Goal: Task Accomplishment & Management: Manage account settings

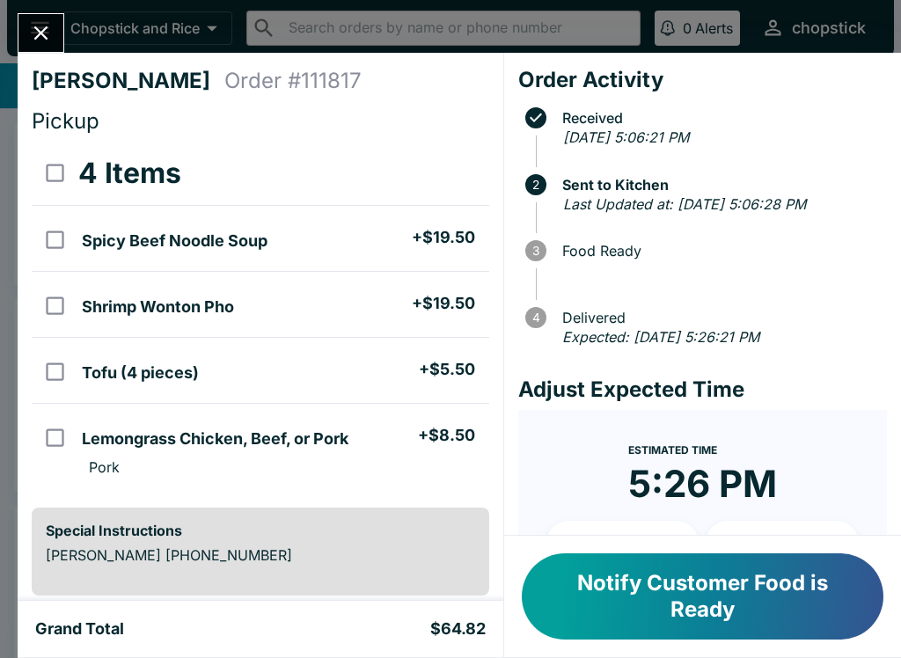
click at [677, 594] on button "Notify Customer Food is Ready" at bounding box center [702, 596] width 361 height 86
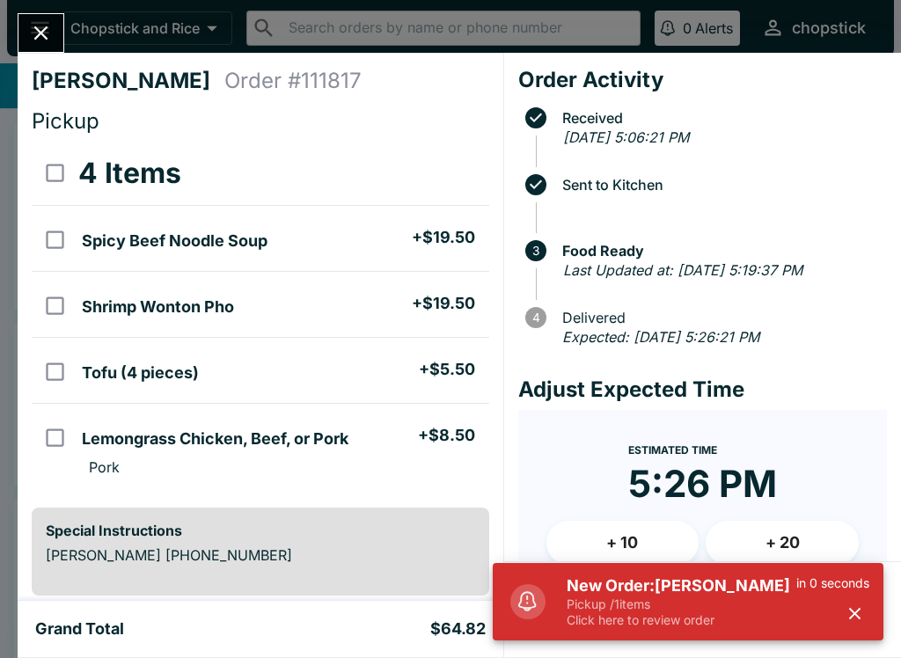
click at [716, 626] on p "Click here to review order" at bounding box center [681, 620] width 230 height 16
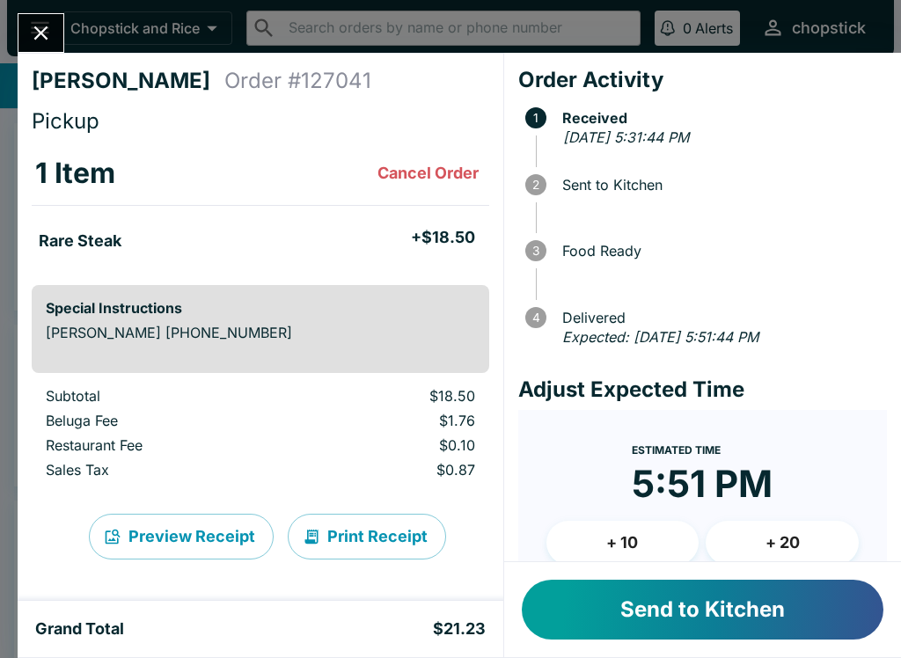
click at [661, 621] on button "Send to Kitchen" at bounding box center [702, 610] width 361 height 60
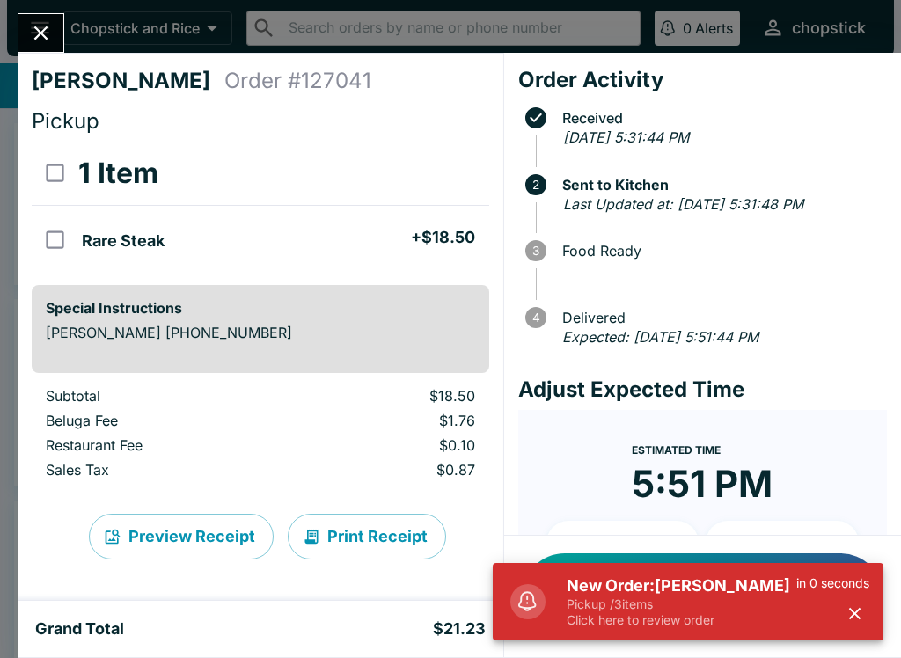
click at [35, 49] on button "Close" at bounding box center [40, 33] width 45 height 38
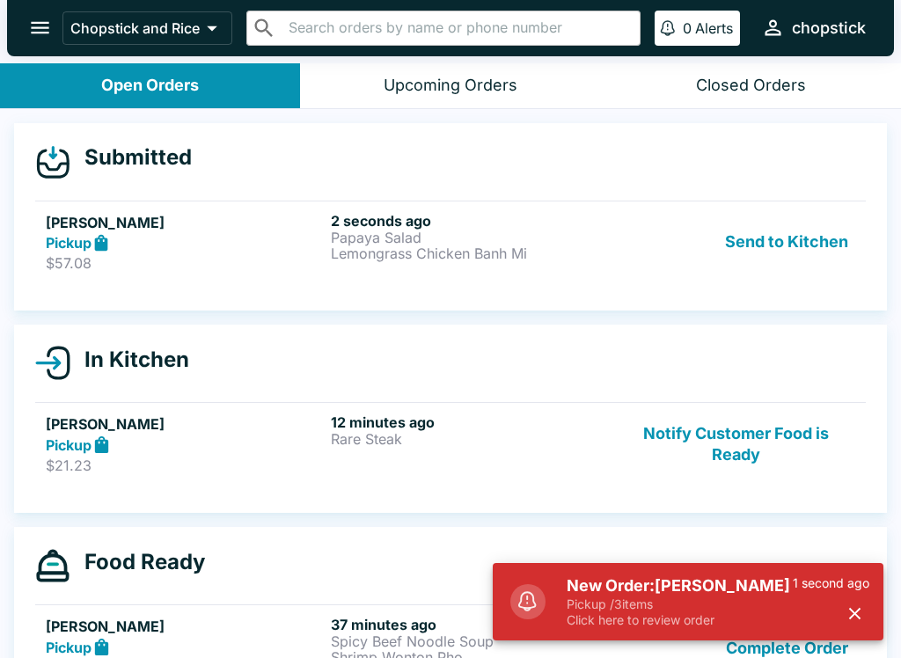
click at [773, 253] on button "Send to Kitchen" at bounding box center [786, 242] width 137 height 61
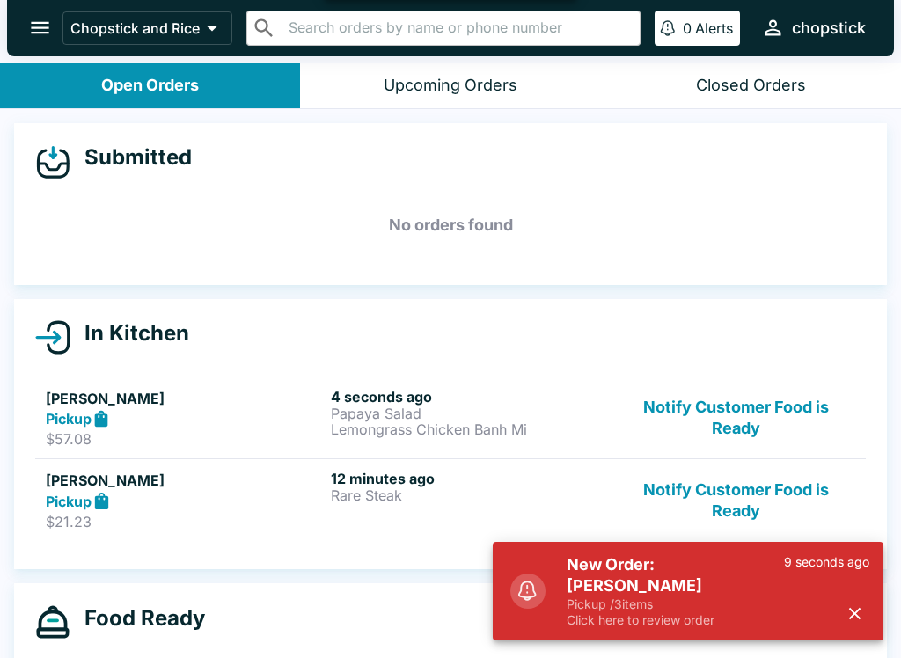
click at [328, 410] on div "[PERSON_NAME] Pickup $57.08 4 seconds ago Papaya Salad Lemongrass Chicken Banh …" at bounding box center [450, 418] width 809 height 61
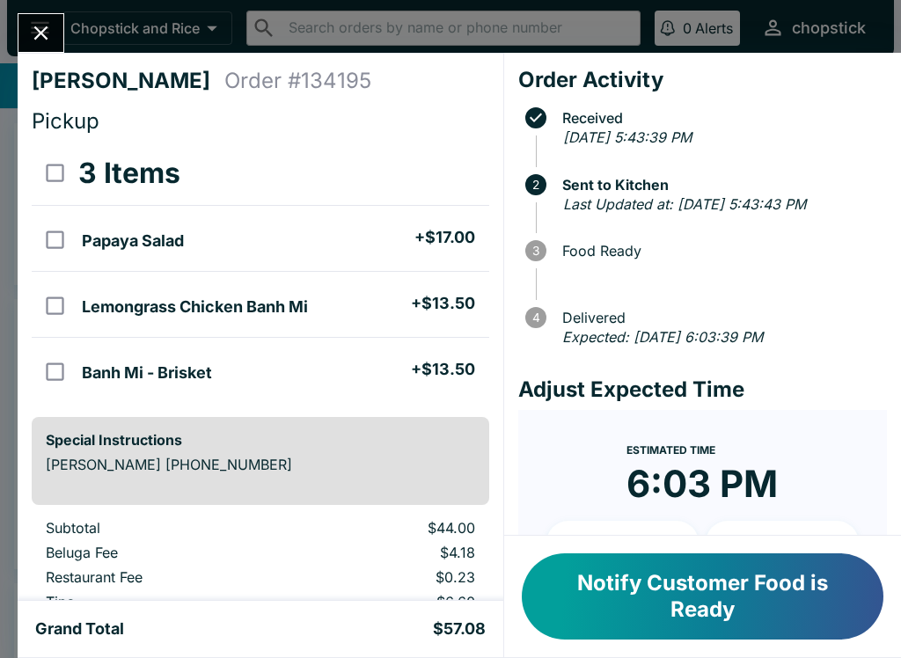
click at [33, 28] on icon "Close" at bounding box center [41, 33] width 24 height 24
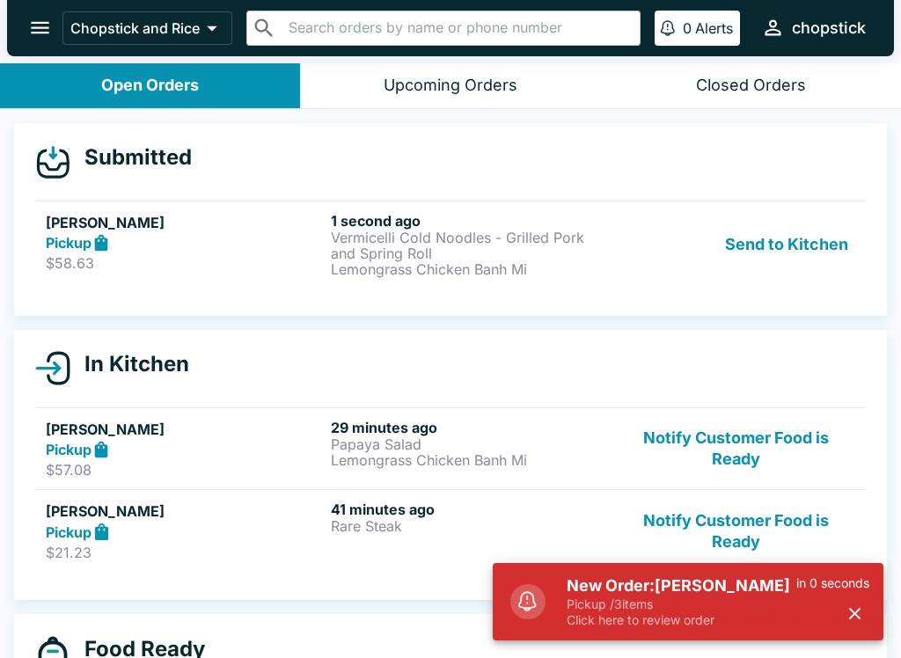
click at [818, 246] on button "Send to Kitchen" at bounding box center [786, 244] width 137 height 65
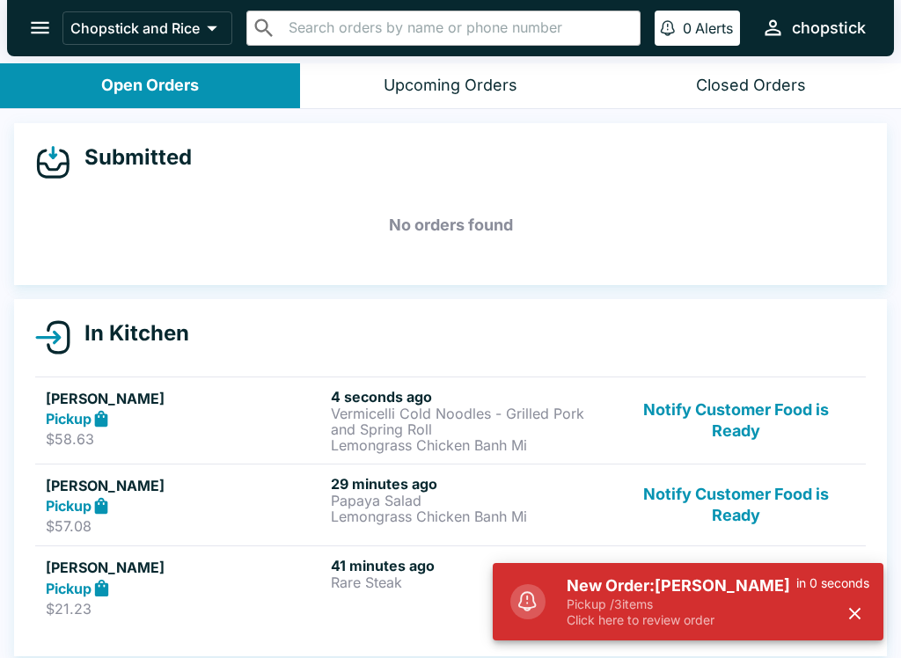
click at [498, 411] on p "Vermicelli Cold Noodles - Grilled Pork and Spring Roll" at bounding box center [470, 421] width 278 height 32
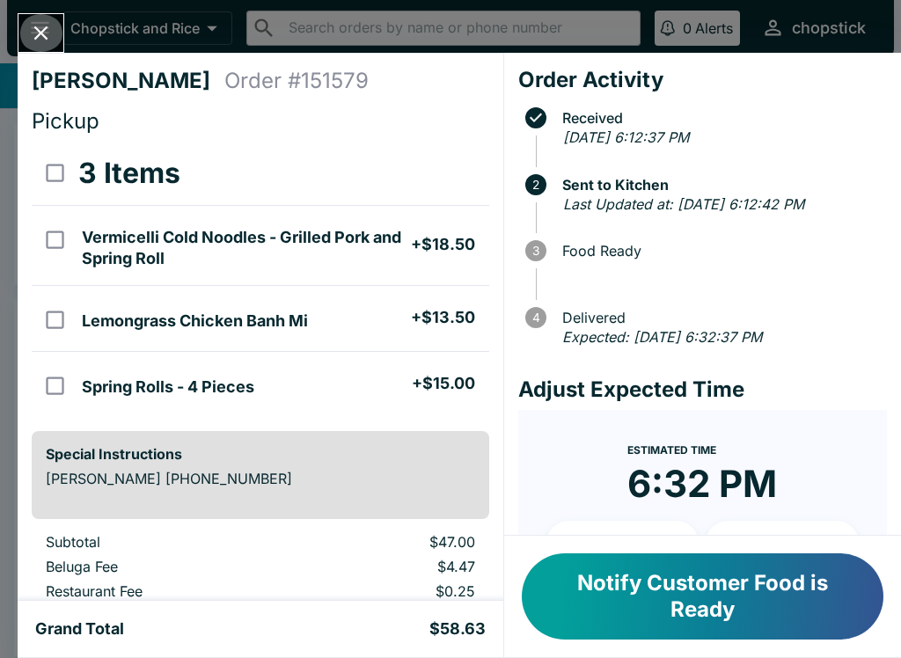
click at [62, 40] on button "Close" at bounding box center [40, 33] width 45 height 38
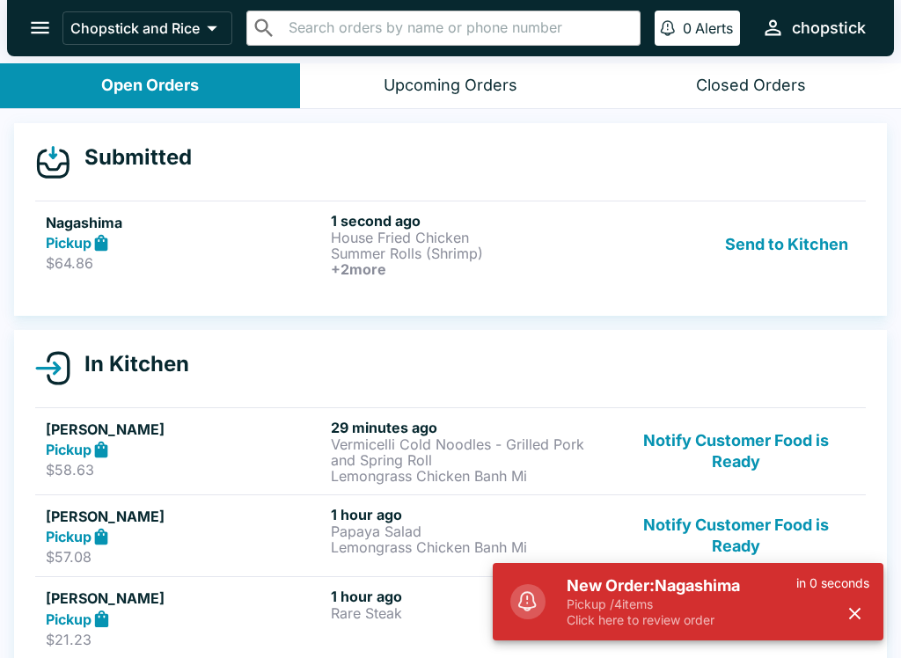
click at [747, 274] on button "Send to Kitchen" at bounding box center [786, 244] width 137 height 65
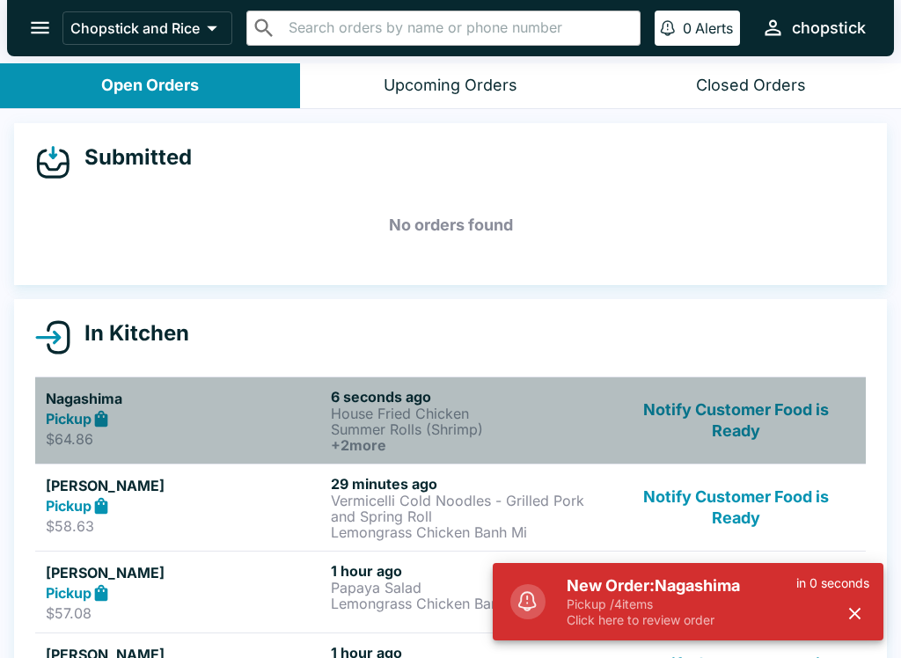
click at [351, 407] on p "House Fried Chicken" at bounding box center [470, 413] width 278 height 16
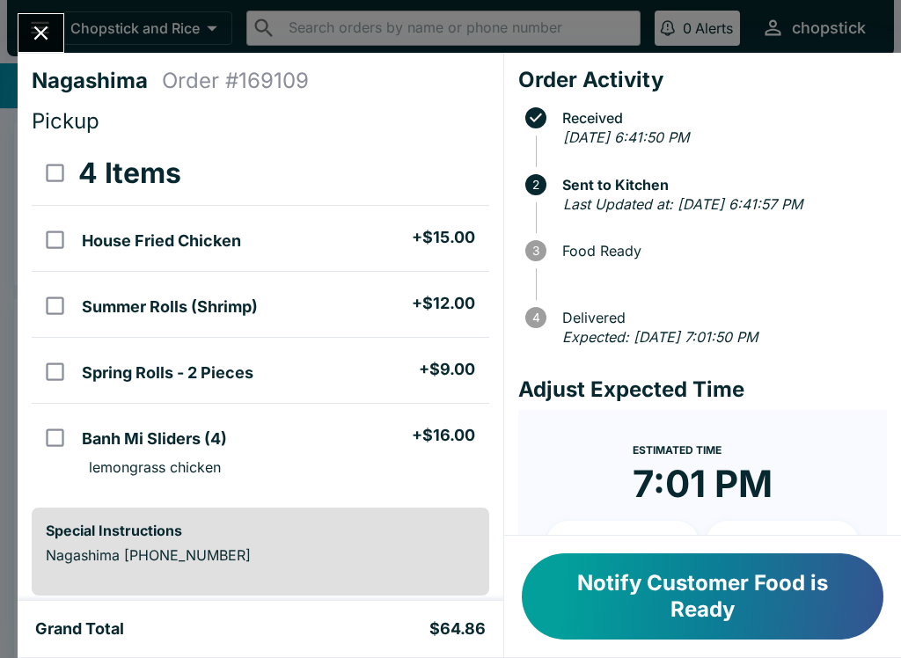
click at [56, 10] on div "Nagashima Order # 169109 Pickup 4 Items House Fried Chicken + $15.00 Summer Rol…" at bounding box center [450, 329] width 901 height 658
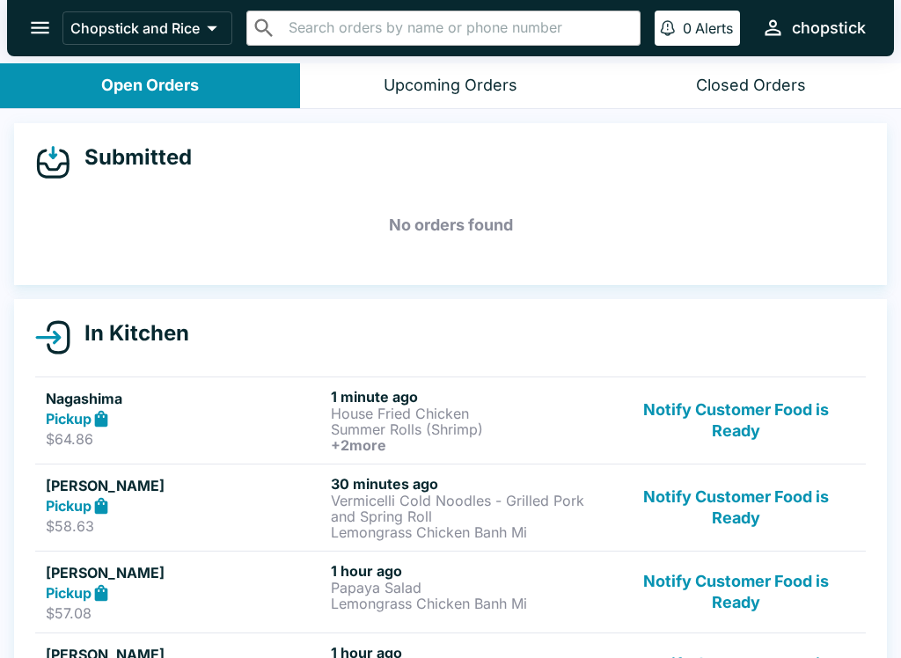
click at [430, 60] on header "Chopstick and Rice ​ ​ 0 Alerts chopstick" at bounding box center [450, 31] width 901 height 63
click at [471, 72] on button "Upcoming Orders" at bounding box center [450, 85] width 300 height 45
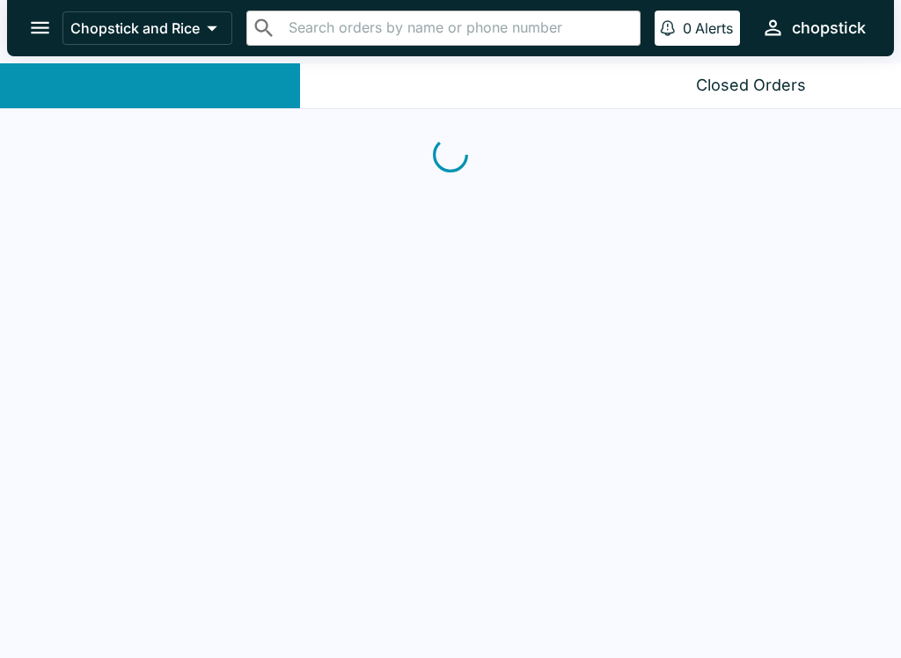
click at [195, 80] on div "Open Orders" at bounding box center [150, 86] width 99 height 20
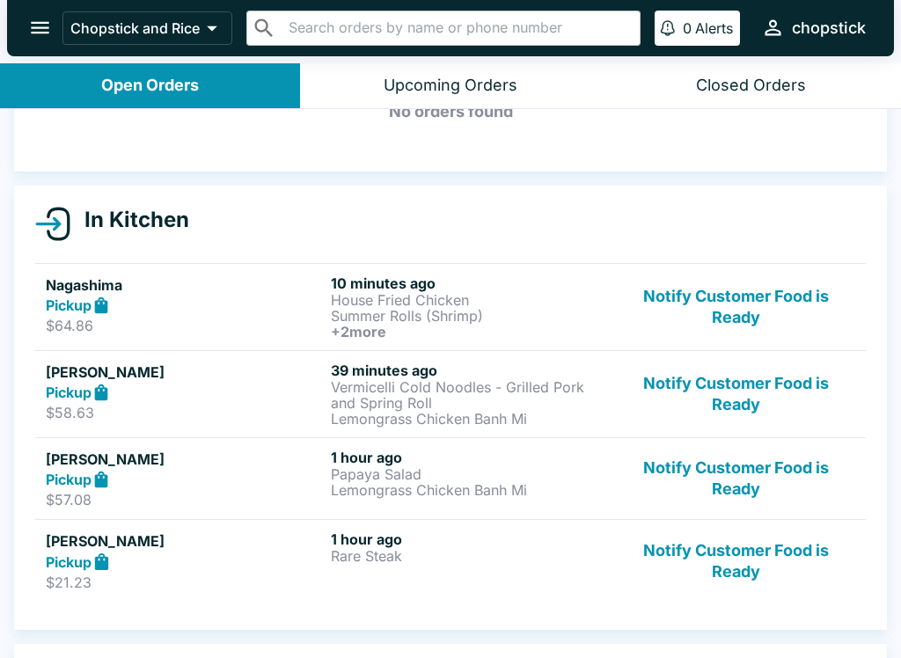
scroll to position [119, 0]
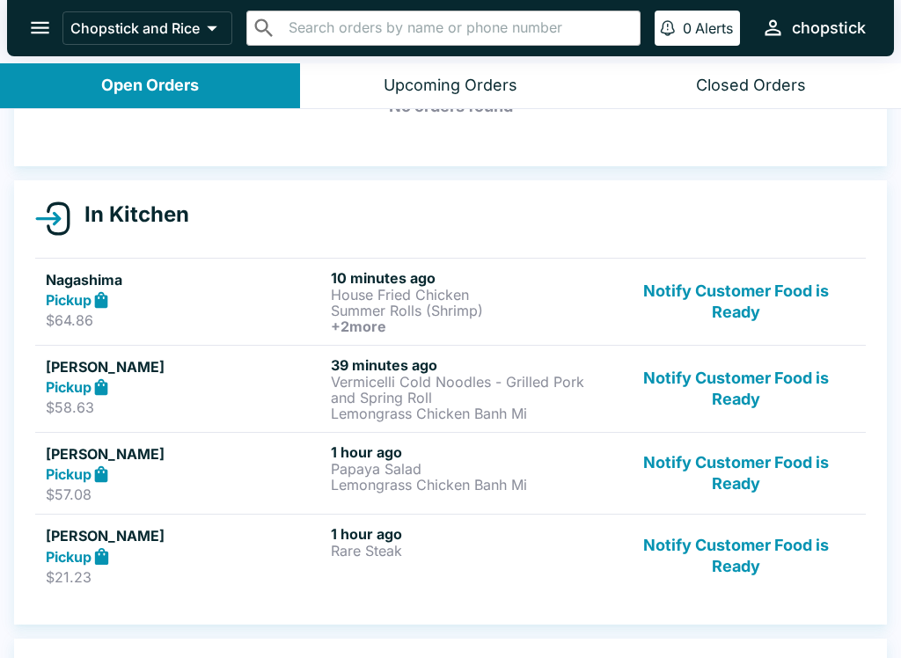
click at [722, 570] on button "Notify Customer Food is Ready" at bounding box center [736, 555] width 238 height 61
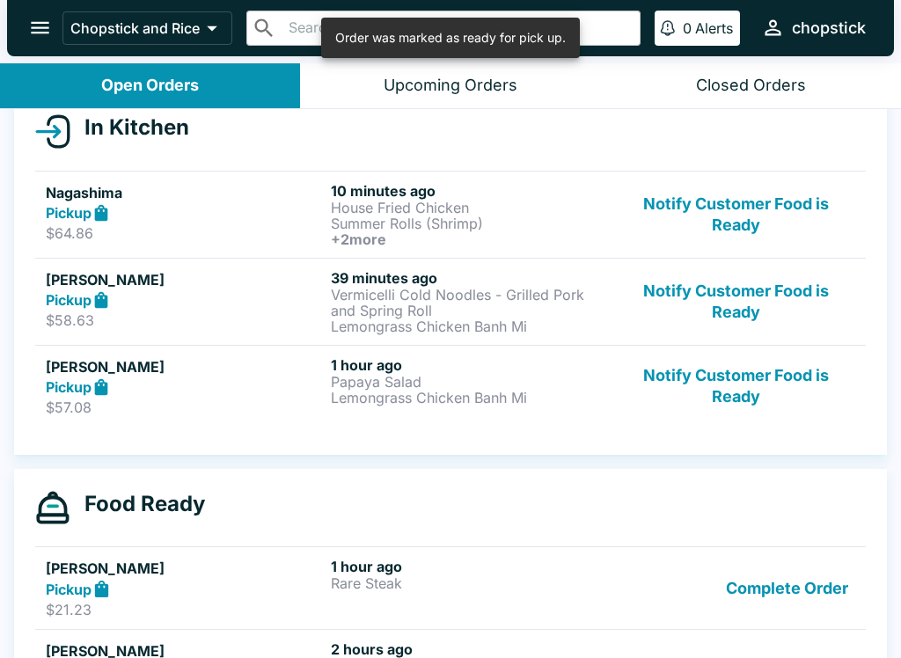
scroll to position [209, 0]
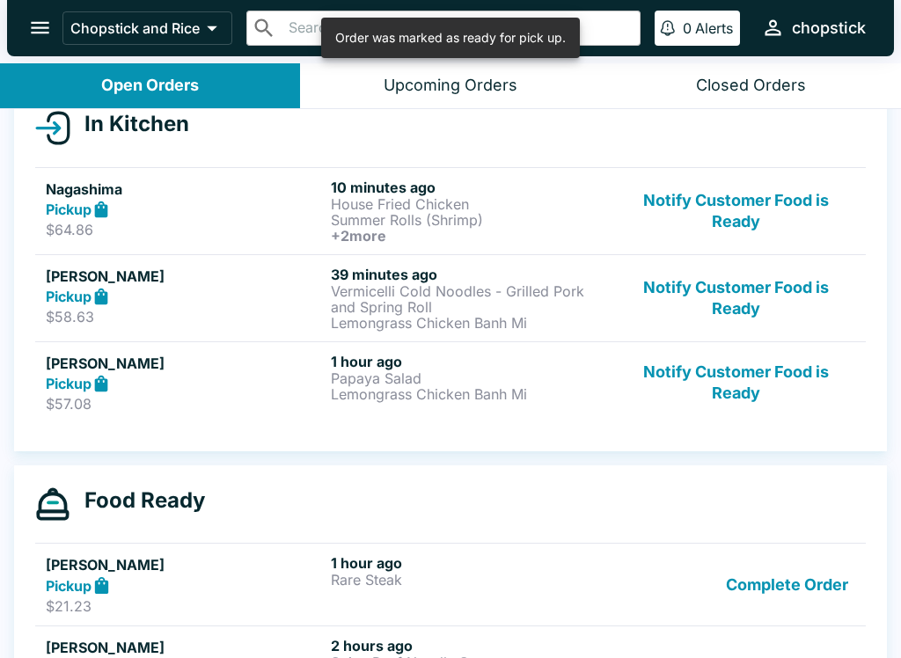
click at [763, 607] on button "Complete Order" at bounding box center [787, 584] width 136 height 61
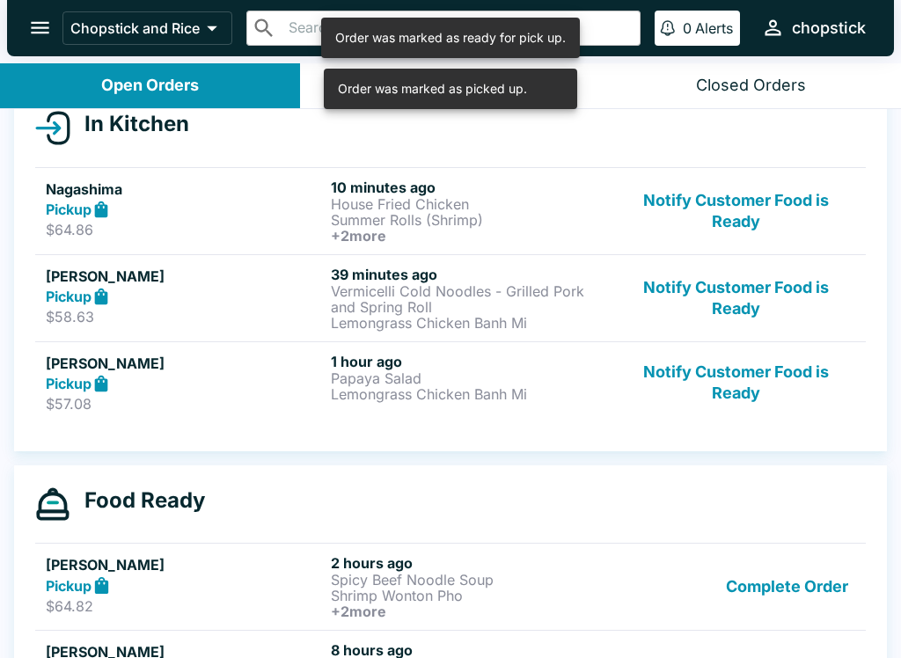
click at [762, 606] on button "Complete Order" at bounding box center [787, 586] width 136 height 65
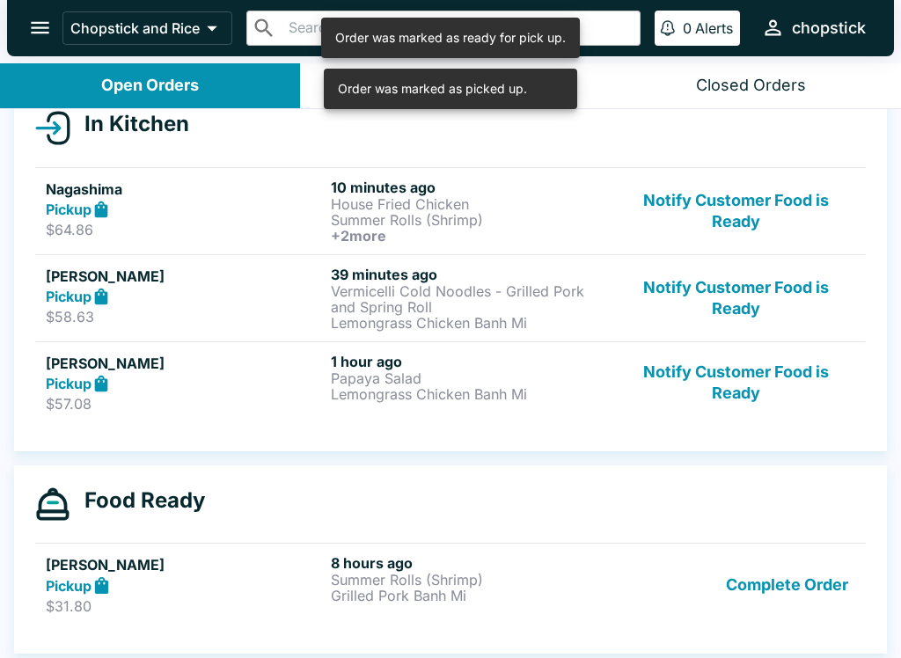
click at [792, 612] on button "Complete Order" at bounding box center [787, 584] width 136 height 61
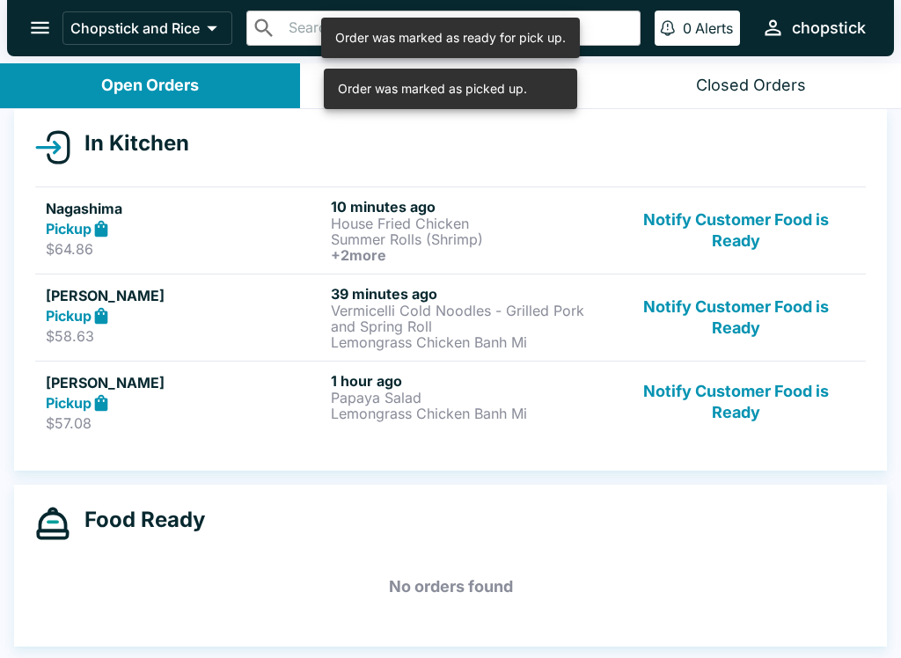
click at [796, 617] on h5 "No orders found" at bounding box center [450, 586] width 830 height 63
click at [739, 420] on button "Notify Customer Food is Ready" at bounding box center [736, 402] width 238 height 61
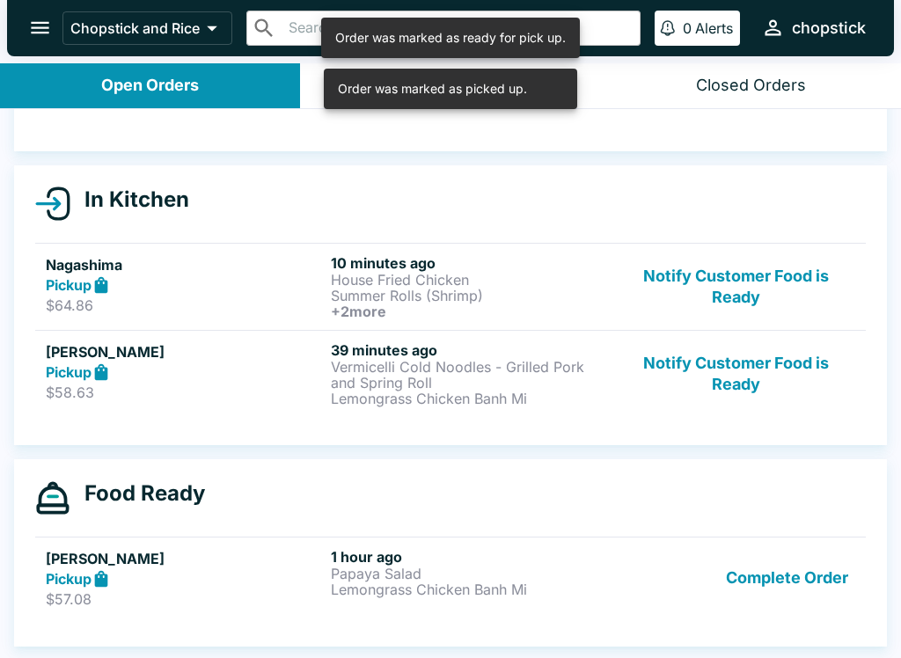
click at [740, 616] on link "[PERSON_NAME] Pickup $57.08 1 hour ago Papaya Salad Lemongrass Chicken Banh Mi …" at bounding box center [450, 578] width 830 height 83
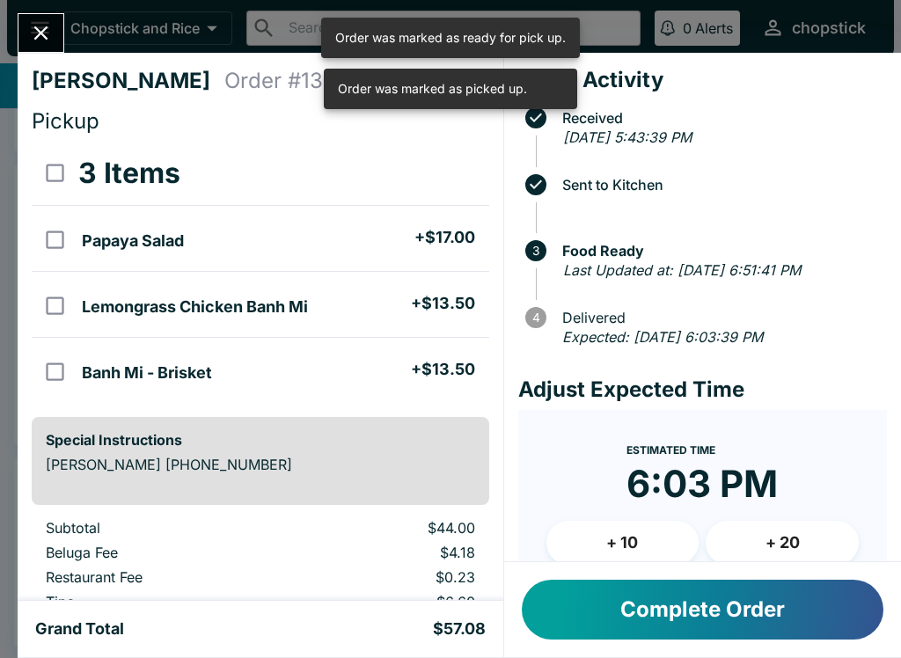
click at [744, 614] on button "Complete Order" at bounding box center [702, 610] width 361 height 60
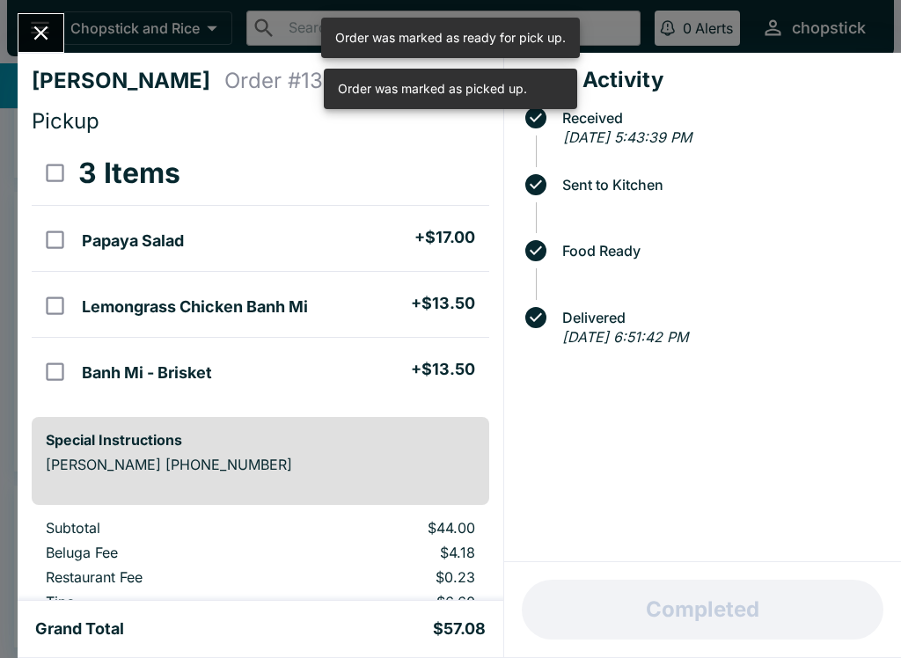
click at [62, 60] on div "[PERSON_NAME] Order # 134195 Pickup 3 Items Papaya Salad + $17.00 Lemongrass Ch…" at bounding box center [261, 327] width 486 height 548
click at [33, 31] on icon "Close" at bounding box center [41, 33] width 24 height 24
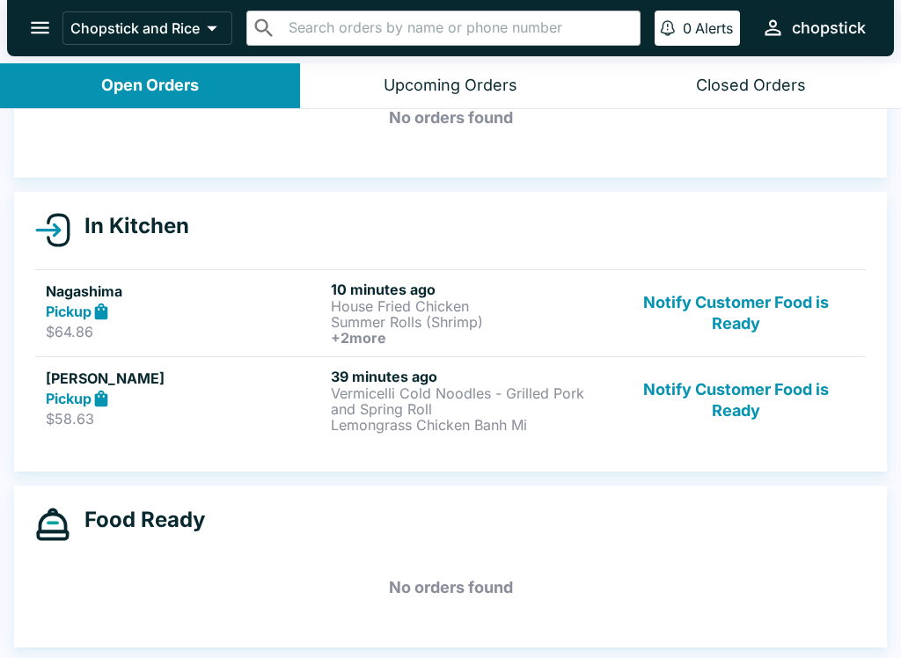
click at [718, 406] on button "Notify Customer Food is Ready" at bounding box center [736, 400] width 238 height 65
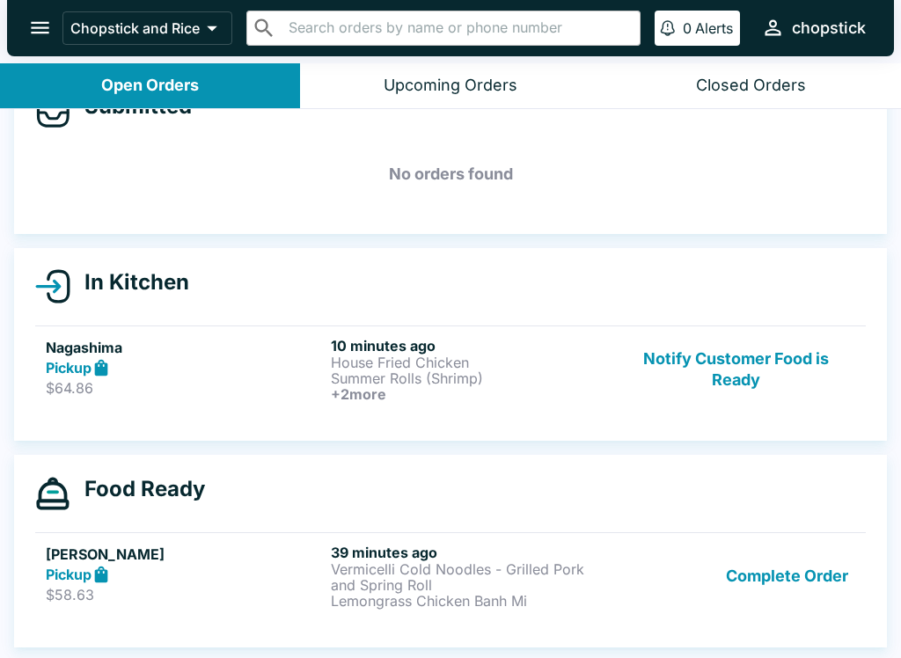
scroll to position [51, 0]
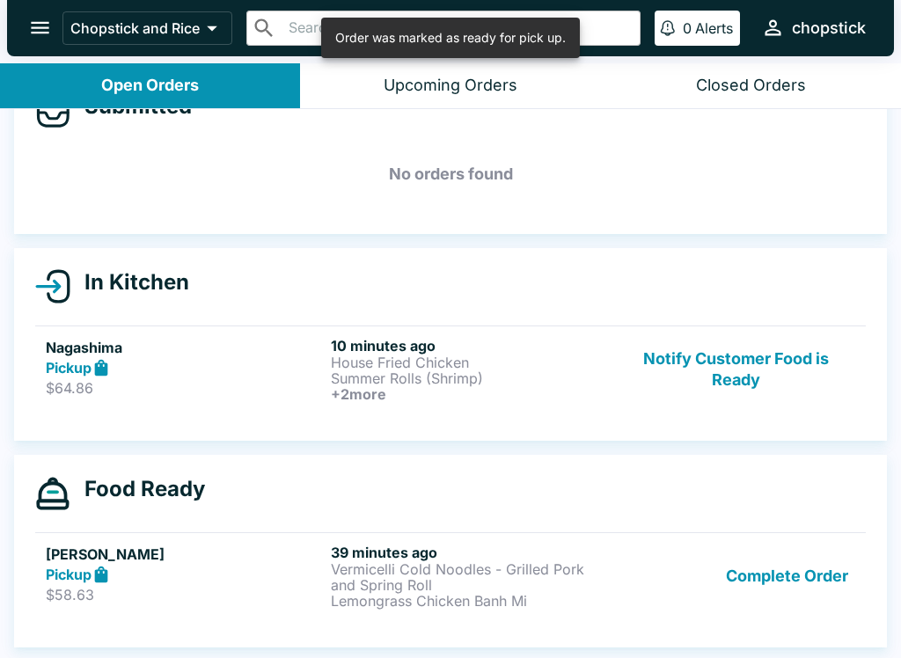
click at [784, 574] on button "Complete Order" at bounding box center [787, 576] width 136 height 65
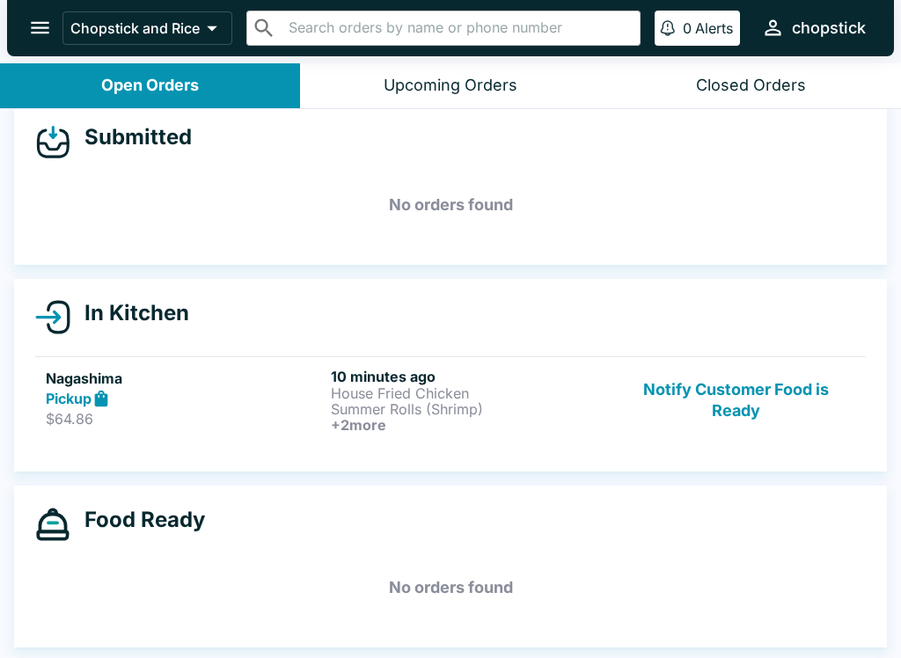
click at [759, 429] on button "Notify Customer Food is Ready" at bounding box center [736, 400] width 238 height 65
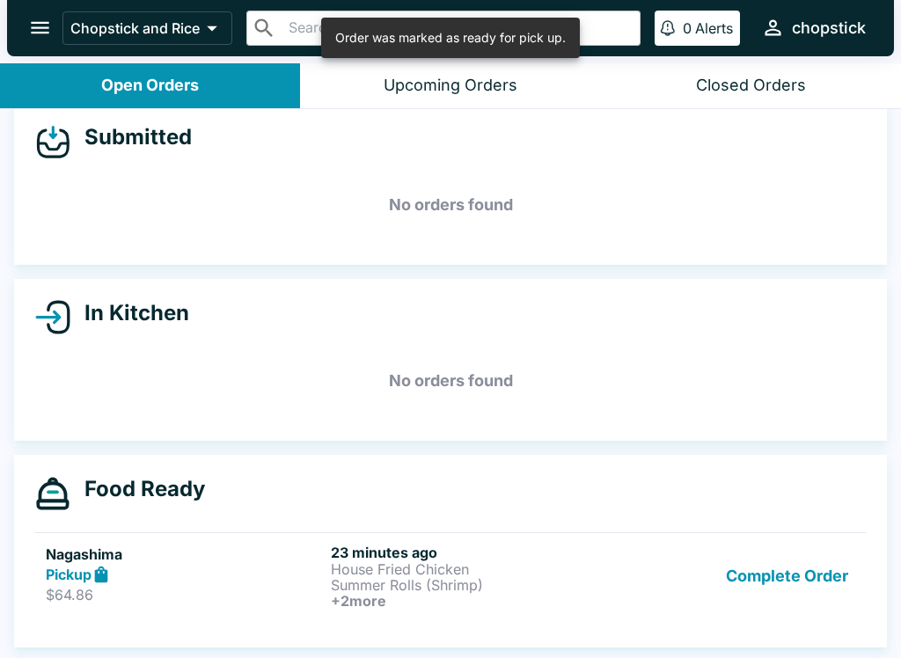
click at [782, 577] on button "Complete Order" at bounding box center [787, 576] width 136 height 65
